Goal: Task Accomplishment & Management: Use online tool/utility

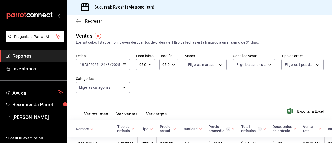
click at [125, 65] on icon "button" at bounding box center [125, 65] width 4 height 4
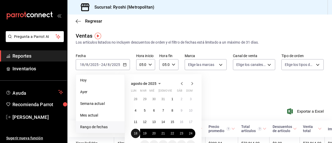
click at [136, 132] on abbr "18" at bounding box center [135, 133] width 3 height 4
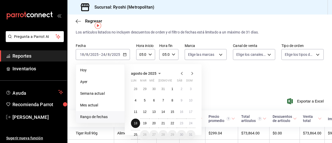
scroll to position [10, 0]
click at [134, 135] on abbr "25" at bounding box center [135, 134] width 3 height 4
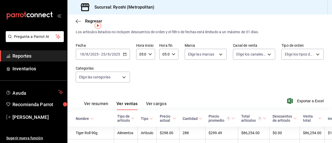
click at [124, 101] on button "Ver ventas" at bounding box center [126, 105] width 21 height 9
click at [124, 103] on button "Ver ventas" at bounding box center [126, 105] width 21 height 9
click at [234, 91] on div "Ver resumen Ver ventas Ver cargos Exportar a Excel" at bounding box center [199, 99] width 264 height 21
drag, startPoint x: 234, startPoint y: 91, endPoint x: 128, endPoint y: 103, distance: 106.9
click at [128, 103] on div "Ver resumen Ver ventas Ver cargos Exportar a Excel" at bounding box center [199, 99] width 264 height 21
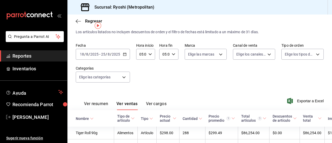
click at [128, 103] on button "Ver ventas" at bounding box center [126, 105] width 21 height 9
click at [294, 100] on span "Exportar a Excel" at bounding box center [306, 101] width 36 height 6
